Goal: Find specific page/section: Find specific page/section

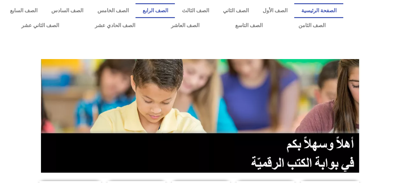
click at [175, 9] on link "الصف الرابع" at bounding box center [154, 10] width 39 height 15
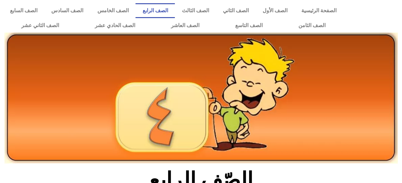
scroll to position [97, 0]
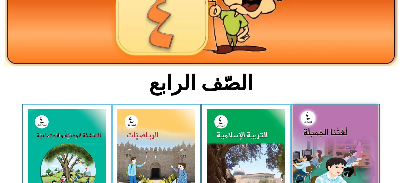
click at [302, 123] on img at bounding box center [335, 156] width 86 height 105
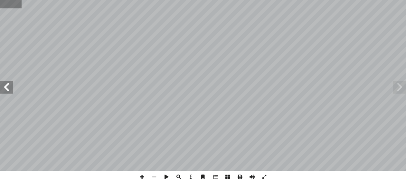
click at [11, 4] on input "text" at bounding box center [11, 4] width 22 height 8
type input "**"
click at [5, 86] on span at bounding box center [6, 87] width 13 height 13
click at [230, 0] on html "الصفحة الرئيسية الصف الأول الصف الثاني الصف الثالث الصف الرابع الصف الخامس الصف…" at bounding box center [203, 29] width 406 height 59
